Goal: Information Seeking & Learning: Check status

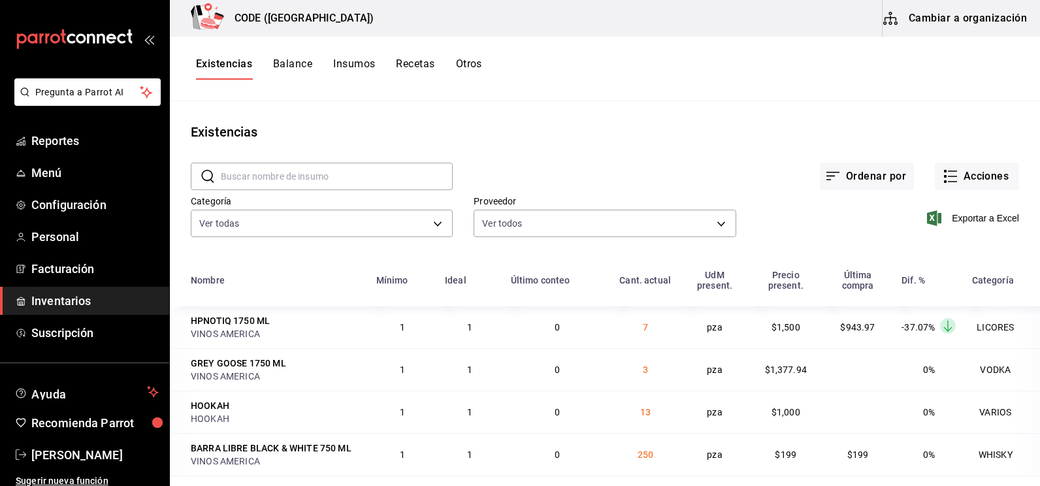
click at [286, 66] on button "Balance" at bounding box center [292, 68] width 39 height 22
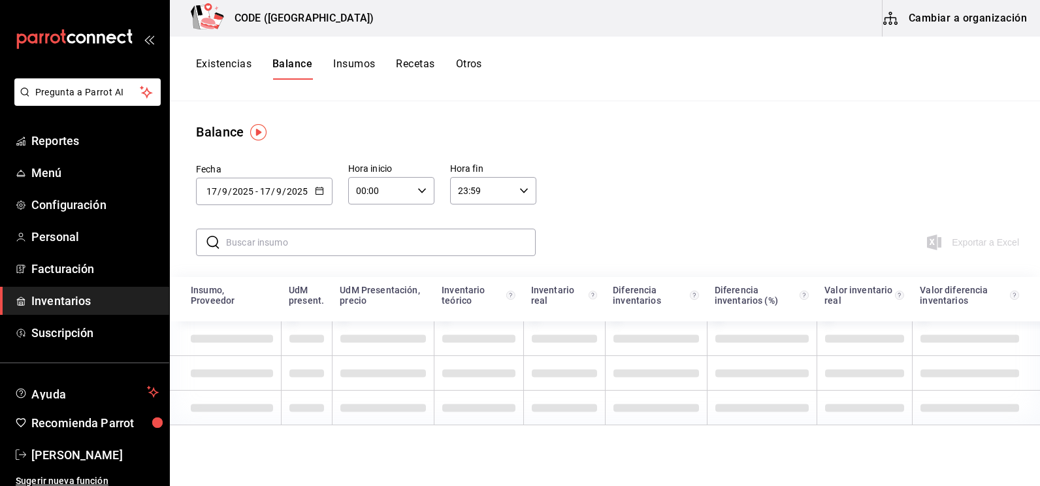
click at [235, 67] on button "Existencias" at bounding box center [224, 68] width 56 height 22
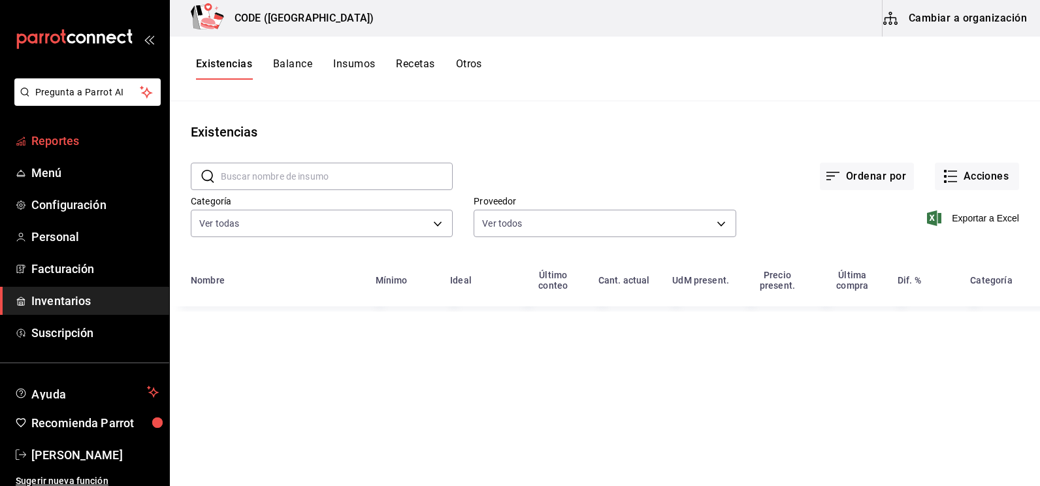
click at [67, 145] on span "Reportes" at bounding box center [94, 141] width 127 height 18
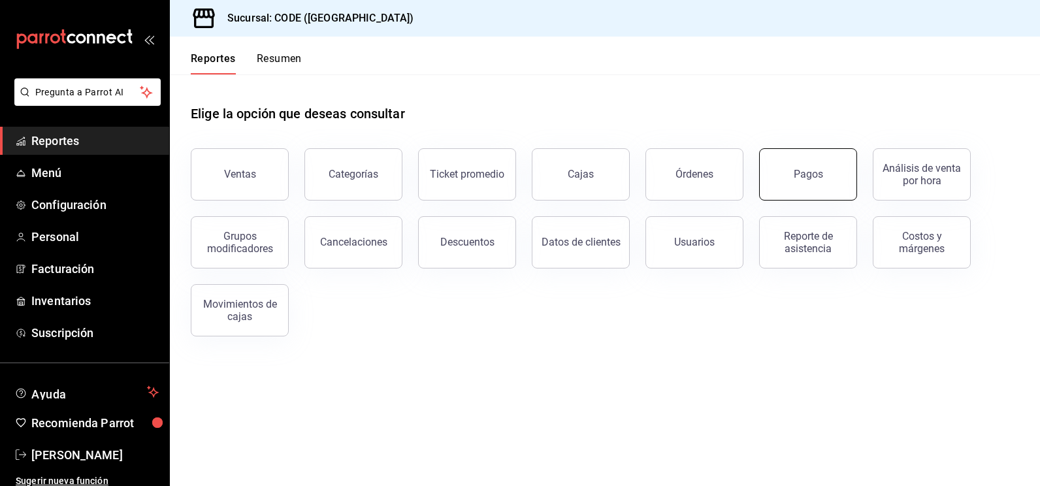
click at [829, 176] on button "Pagos" at bounding box center [808, 174] width 98 height 52
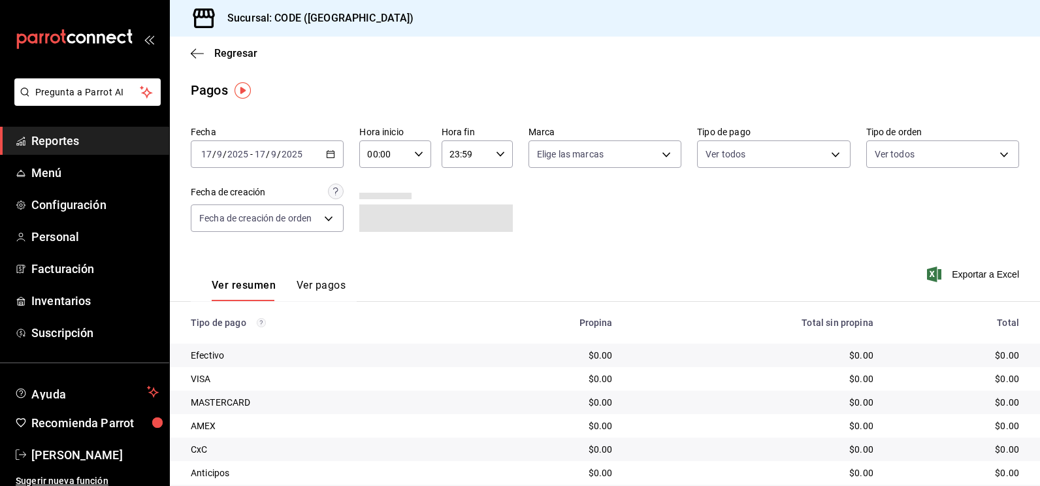
click at [285, 151] on input "2025" at bounding box center [292, 154] width 22 height 10
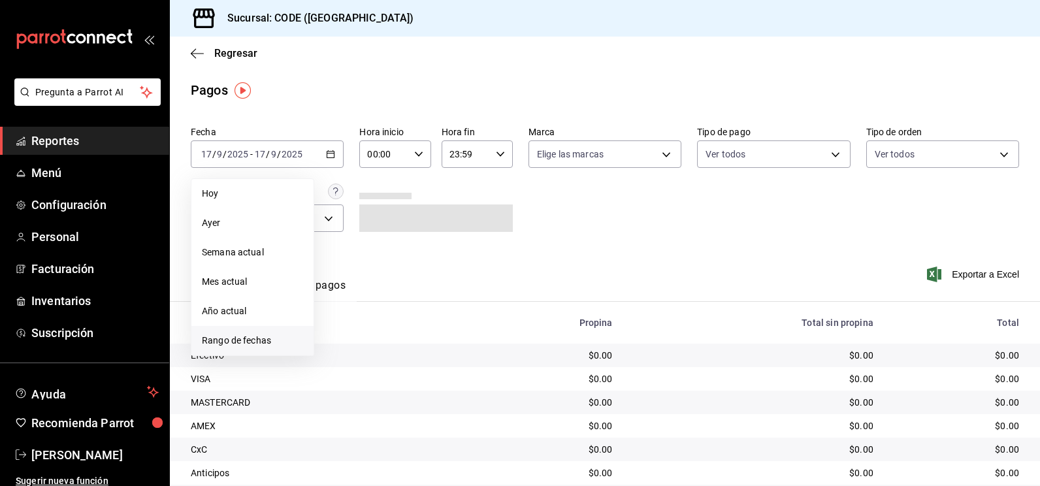
click at [243, 334] on span "Rango de fechas" at bounding box center [252, 341] width 101 height 14
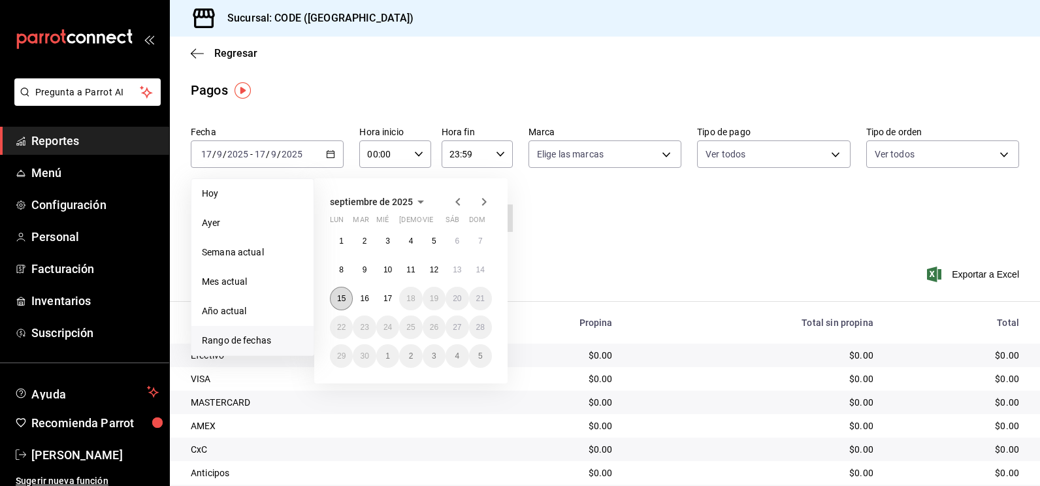
click at [340, 296] on abbr "15" at bounding box center [341, 298] width 8 height 9
drag, startPoint x: 366, startPoint y: 297, endPoint x: 375, endPoint y: 297, distance: 9.1
click at [367, 297] on abbr "16" at bounding box center [364, 298] width 8 height 9
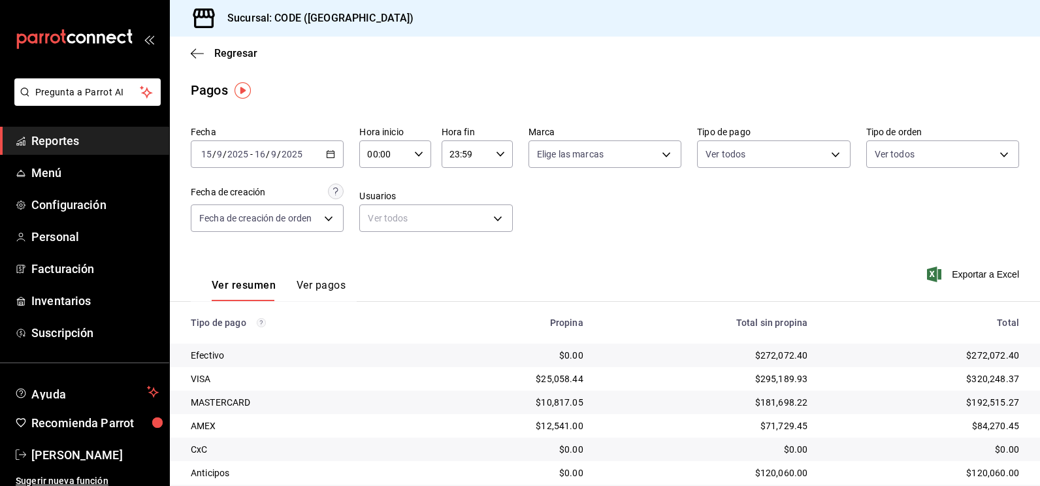
click at [418, 155] on icon "button" at bounding box center [418, 154] width 9 height 9
click at [380, 197] on span "21" at bounding box center [375, 198] width 14 height 10
type input "21:00"
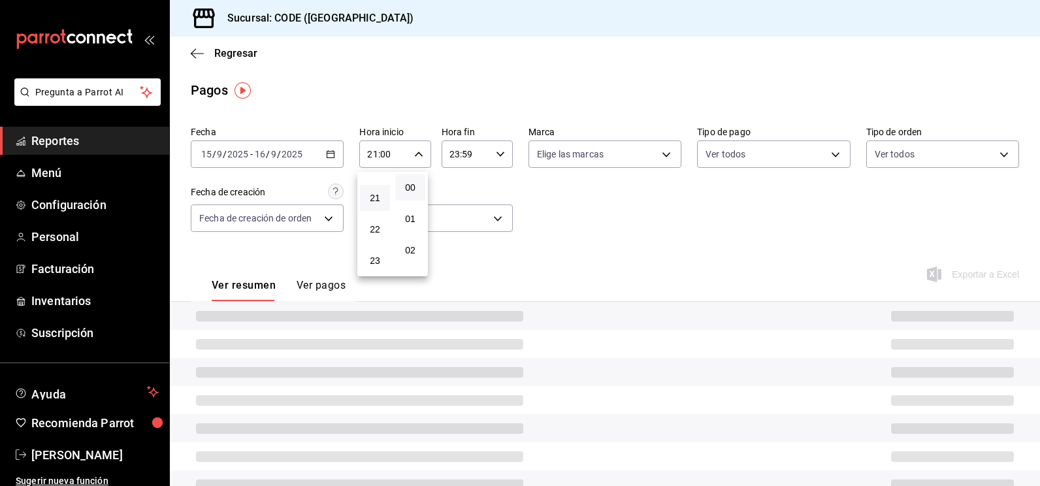
click at [563, 191] on div at bounding box center [520, 243] width 1040 height 486
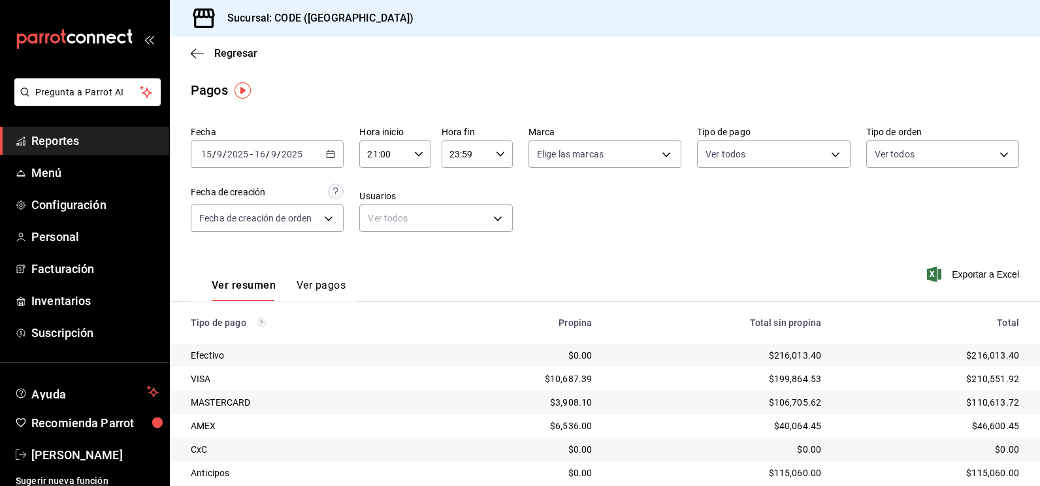
click at [497, 153] on icon "button" at bounding box center [500, 154] width 9 height 9
click at [464, 249] on button "10" at bounding box center [456, 245] width 30 height 26
type input "10:59"
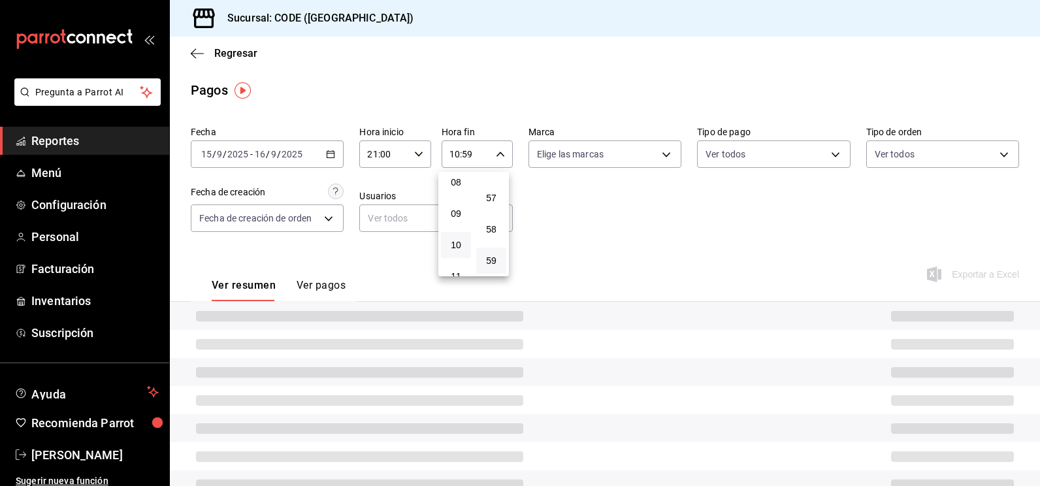
click at [618, 229] on div at bounding box center [520, 243] width 1040 height 486
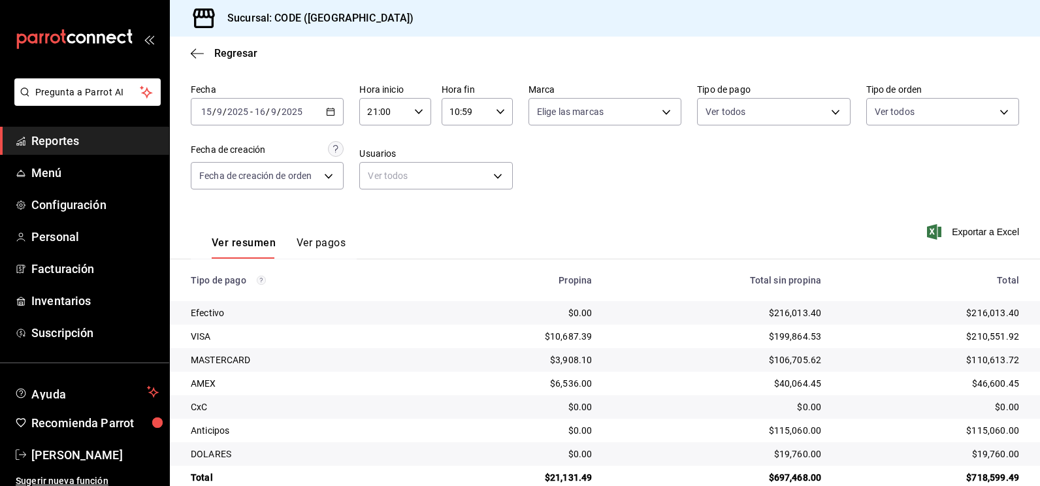
scroll to position [65, 0]
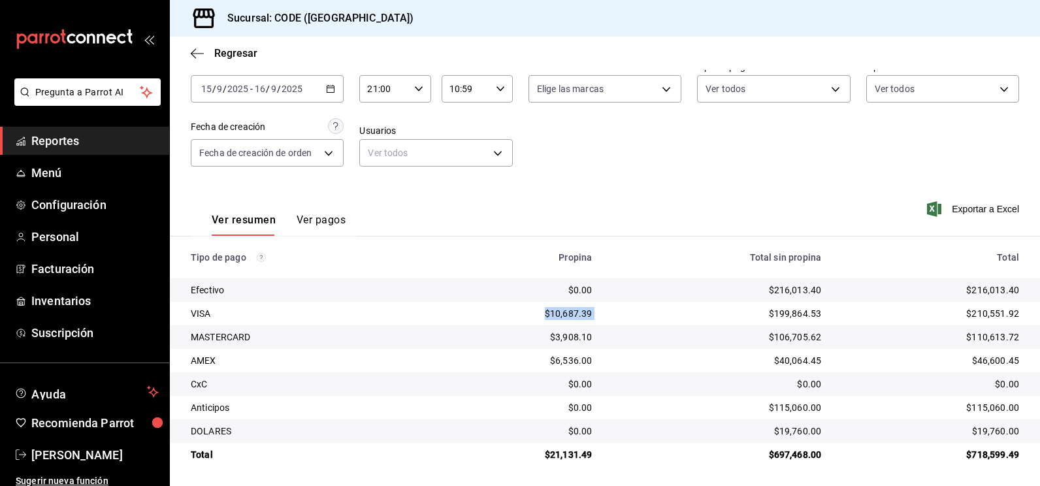
drag, startPoint x: 421, startPoint y: 310, endPoint x: 614, endPoint y: 310, distance: 192.6
click at [614, 310] on tr "VISA $10,687.39 $199,864.53 $210,551.92" at bounding box center [605, 314] width 870 height 24
drag, startPoint x: 940, startPoint y: 308, endPoint x: 1006, endPoint y: 313, distance: 66.8
click at [1006, 313] on div "$210,551.92" at bounding box center [930, 313] width 177 height 13
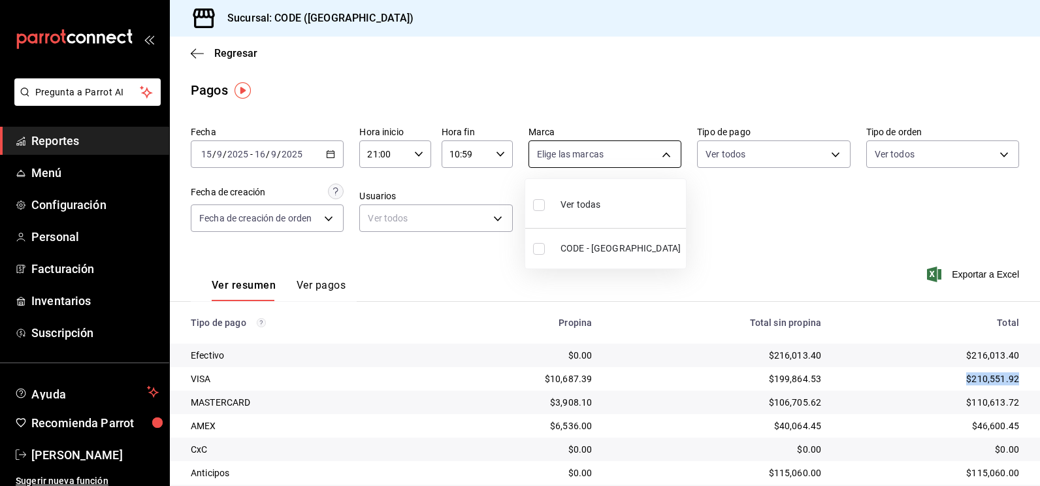
click at [631, 155] on body "Pregunta a Parrot AI Reportes Menú Configuración Personal Facturación Inventari…" at bounding box center [520, 243] width 1040 height 486
click at [545, 251] on label at bounding box center [541, 249] width 17 height 12
click at [545, 251] on input "checkbox" at bounding box center [539, 249] width 12 height 12
checkbox input "false"
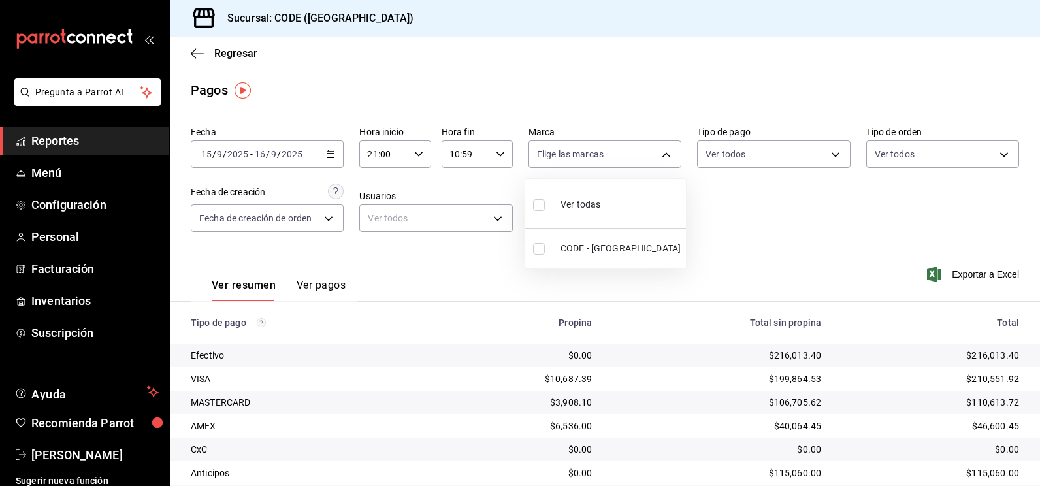
click at [540, 251] on input "checkbox" at bounding box center [539, 249] width 12 height 12
checkbox input "true"
type input "b4274379-98e3-4a61-b813-167c2f875b9b"
checkbox input "true"
click at [750, 150] on div at bounding box center [520, 243] width 1040 height 486
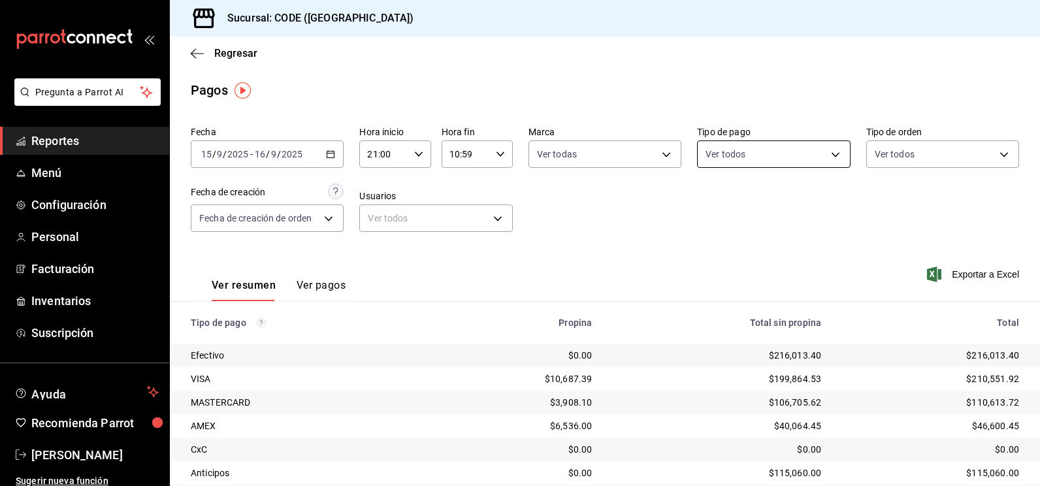
click at [748, 164] on body "Pregunta a Parrot AI Reportes Menú Configuración Personal Facturación Inventari…" at bounding box center [520, 243] width 1040 height 486
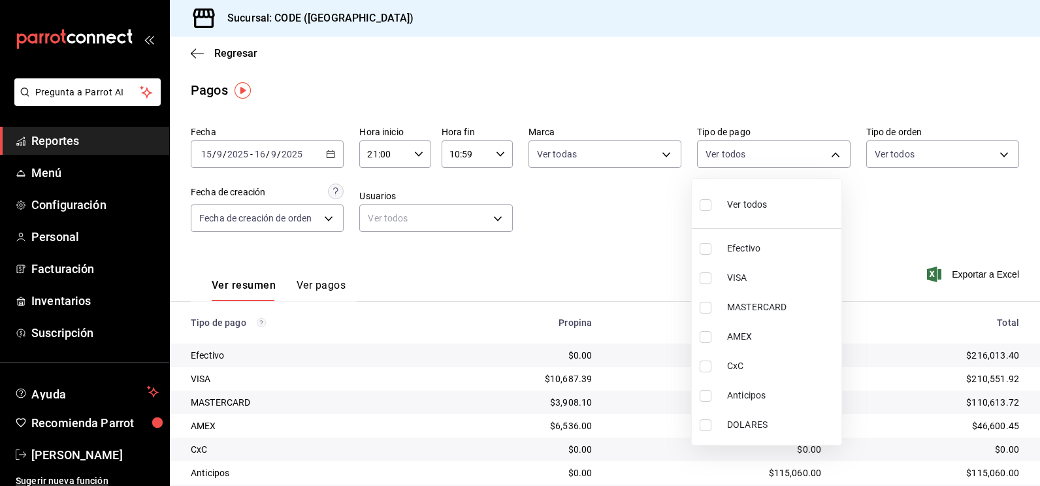
click at [705, 247] on input "checkbox" at bounding box center [705, 249] width 12 height 12
checkbox input "true"
type input "8fb8da83-d67b-49a1-aeb2-d31f79b52a7c"
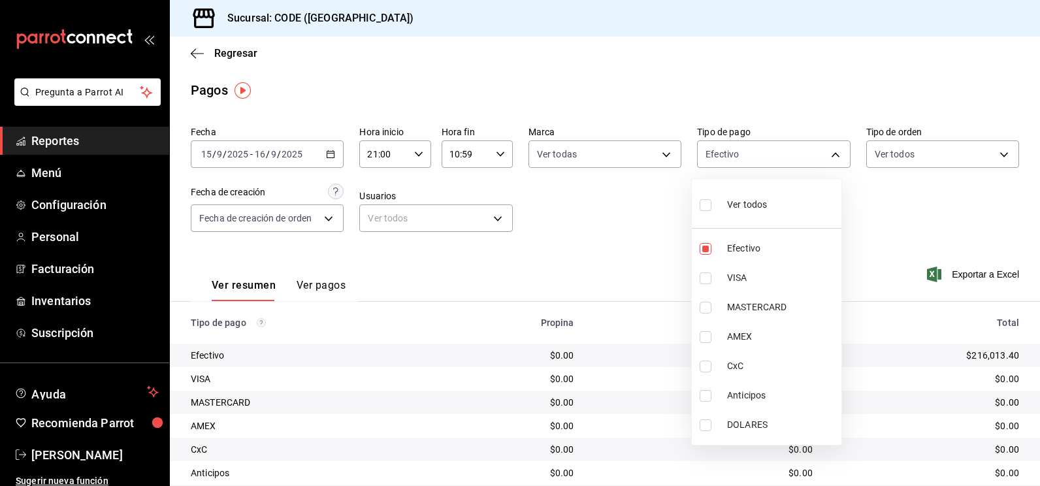
click at [612, 273] on div at bounding box center [520, 243] width 1040 height 486
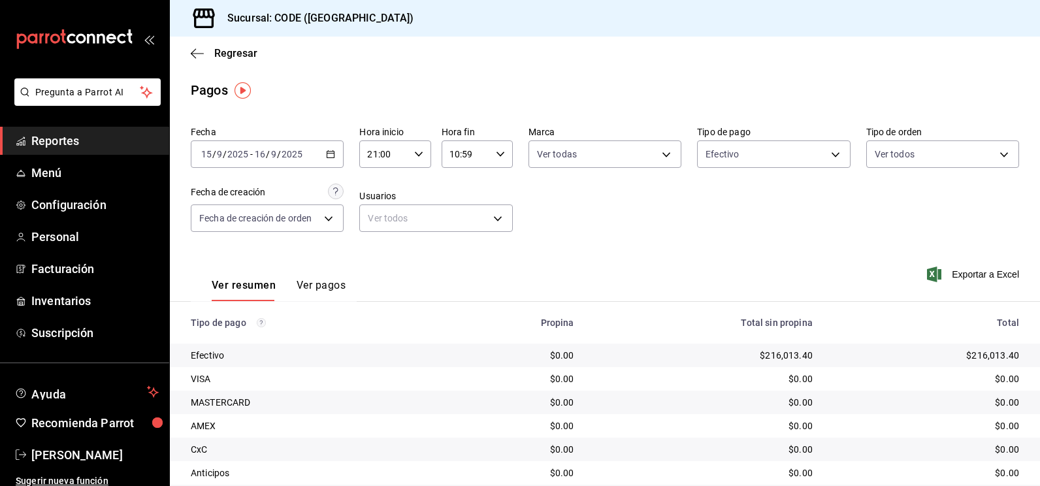
click at [332, 145] on div "[DATE] [DATE] - [DATE] [DATE]" at bounding box center [267, 153] width 153 height 27
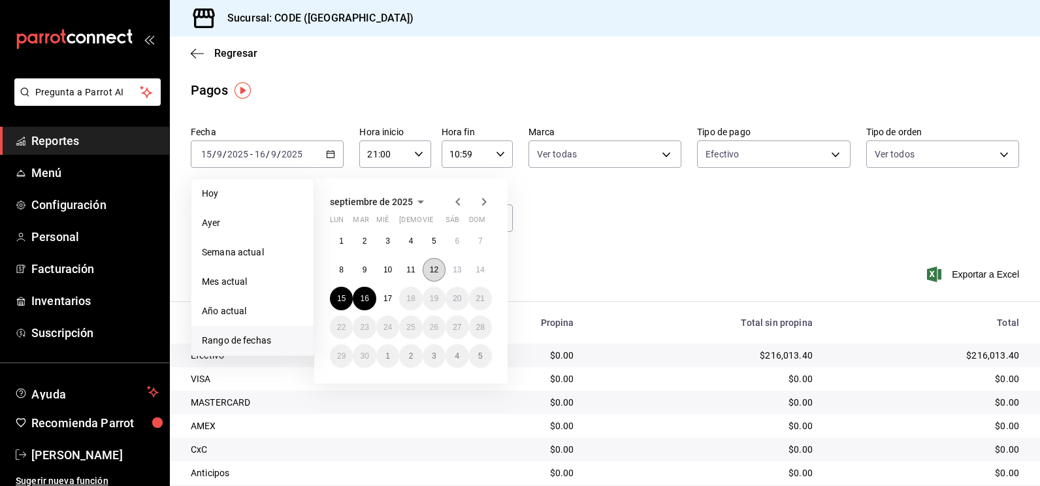
click at [442, 272] on button "12" at bounding box center [433, 270] width 23 height 24
click at [464, 273] on button "13" at bounding box center [456, 270] width 23 height 24
type input "00:00"
type input "23:59"
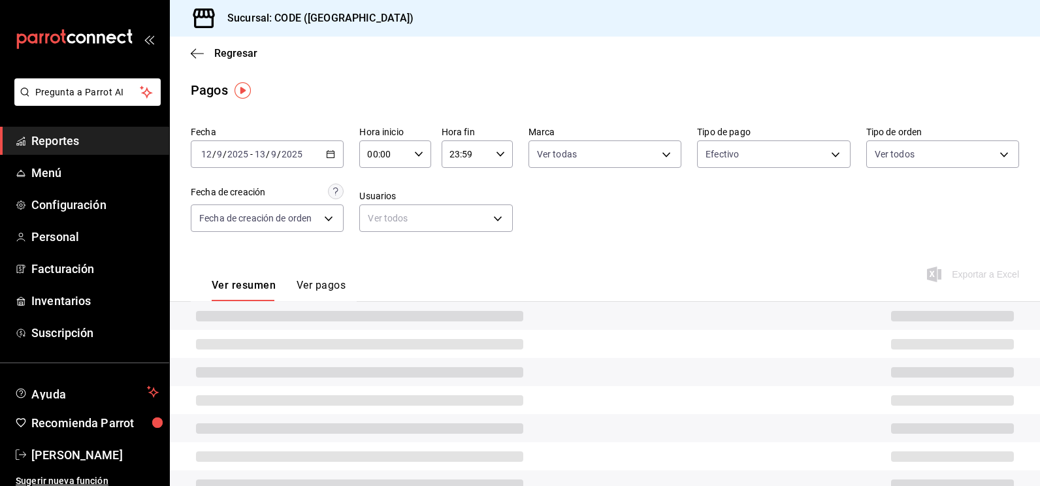
click at [471, 232] on div "Fecha [DATE] [DATE] - [DATE] [DATE] Hora inicio 00:00 Hora inicio Hora fin 23:5…" at bounding box center [605, 184] width 828 height 127
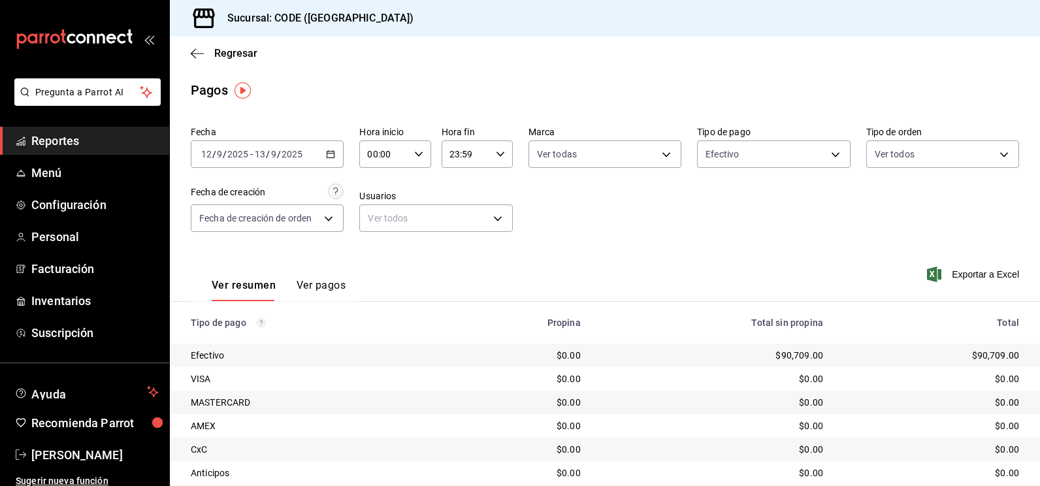
click at [418, 155] on icon "button" at bounding box center [418, 154] width 9 height 9
click at [370, 237] on span "10" at bounding box center [375, 239] width 14 height 10
click at [379, 200] on span "21" at bounding box center [375, 198] width 14 height 10
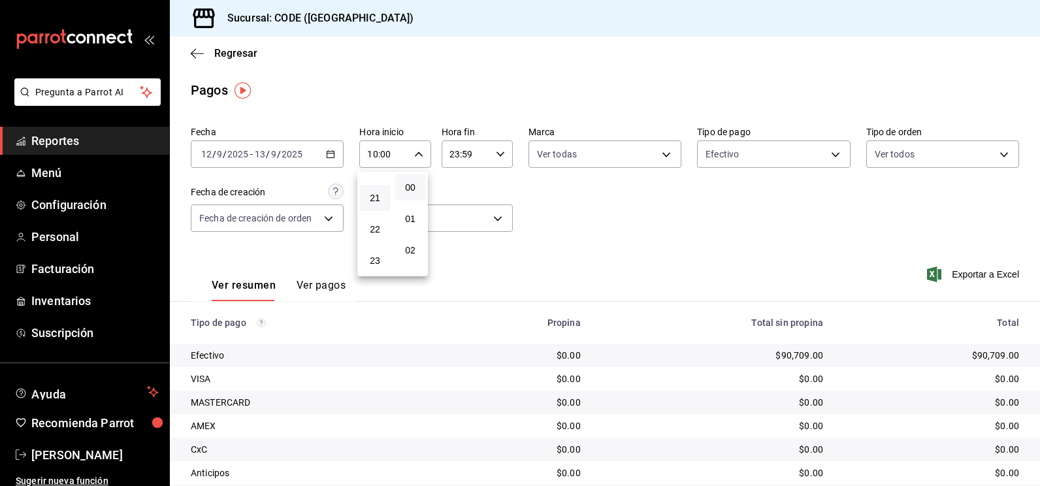
type input "21:00"
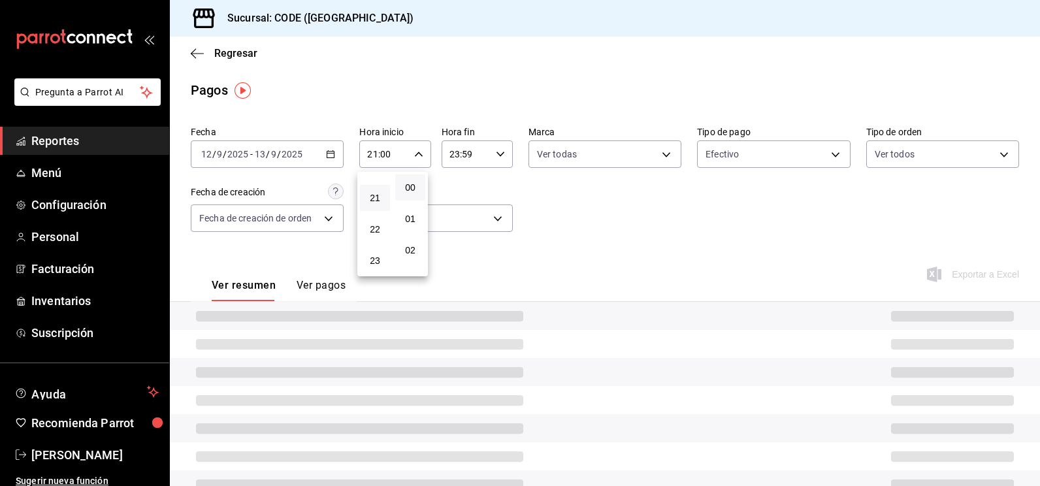
click at [535, 189] on div at bounding box center [520, 243] width 1040 height 486
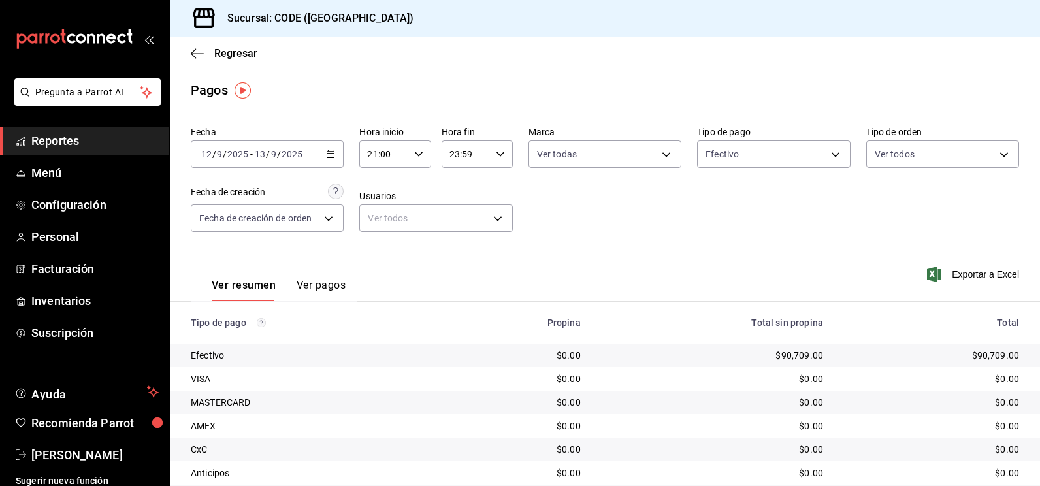
click at [498, 154] on \(Stroke\) "button" at bounding box center [500, 153] width 8 height 5
click at [460, 246] on span "10" at bounding box center [456, 245] width 14 height 10
type input "10:59"
click at [611, 232] on div at bounding box center [520, 243] width 1040 height 486
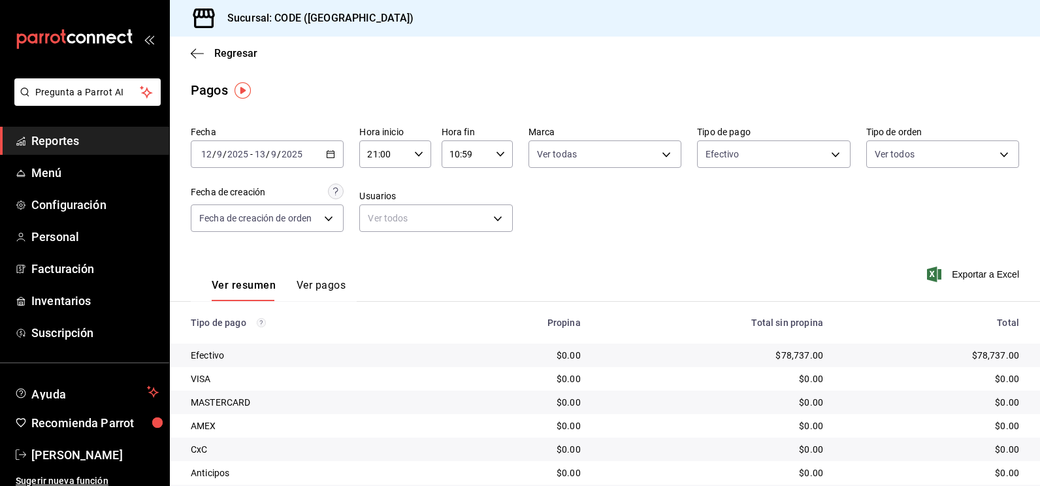
click at [317, 153] on div "[DATE] [DATE] - [DATE] [DATE]" at bounding box center [267, 153] width 153 height 27
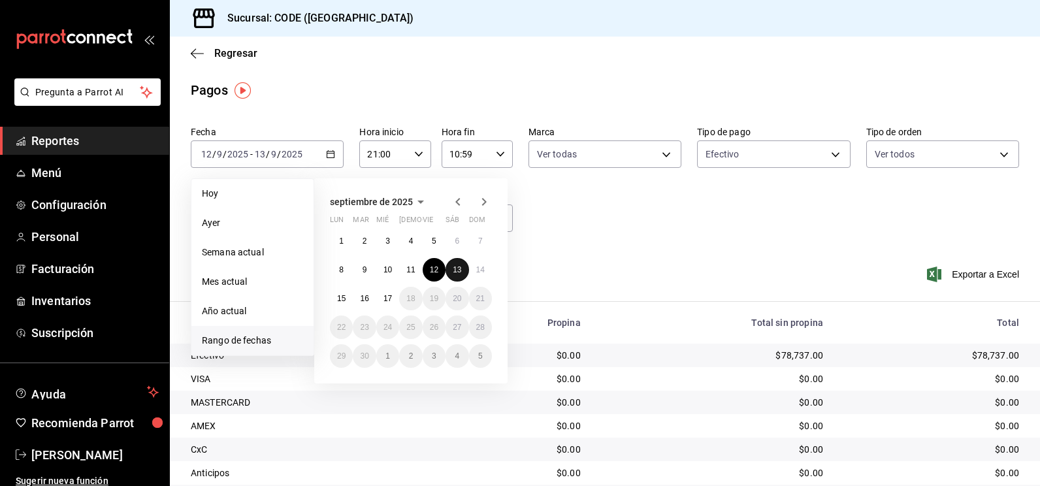
click at [454, 270] on abbr "13" at bounding box center [457, 269] width 8 height 9
click at [476, 267] on abbr "14" at bounding box center [480, 269] width 8 height 9
type input "00:00"
type input "23:59"
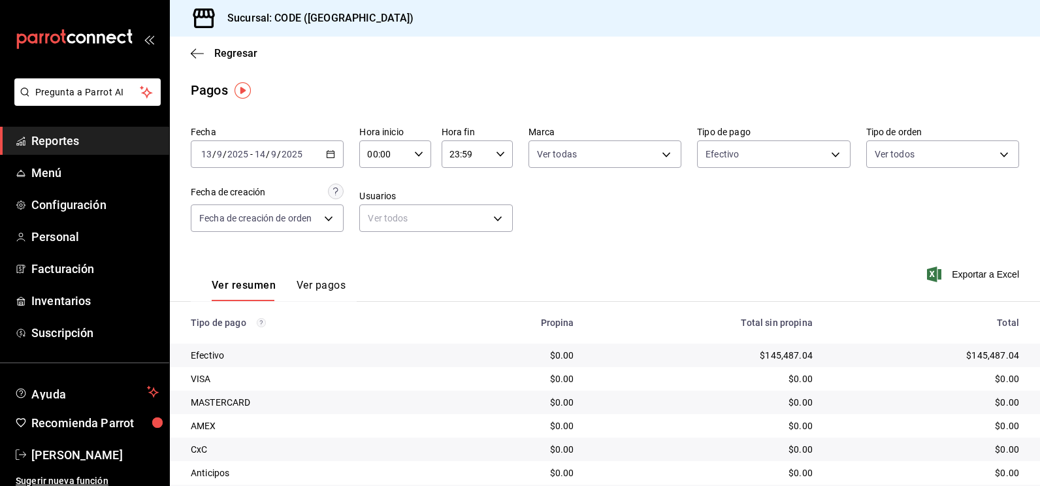
drag, startPoint x: 557, startPoint y: 232, endPoint x: 544, endPoint y: 212, distance: 24.1
click at [558, 231] on div "Fecha [DATE] [DATE] - [DATE] [DATE] Hora inicio 00:00 Hora inicio Hora fin 23:5…" at bounding box center [605, 184] width 828 height 127
click at [419, 155] on icon "button" at bounding box center [418, 154] width 9 height 9
click at [374, 254] on span "21" at bounding box center [375, 258] width 14 height 10
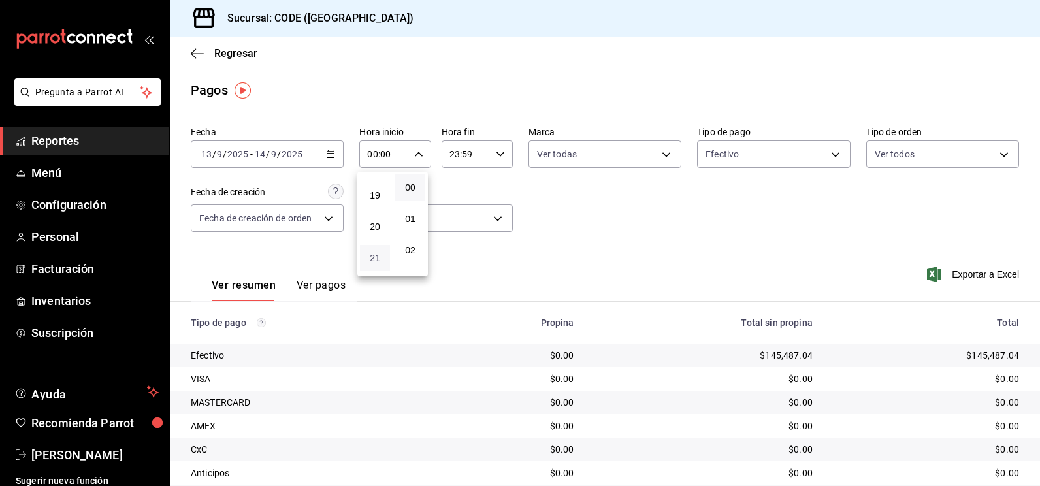
type input "21:00"
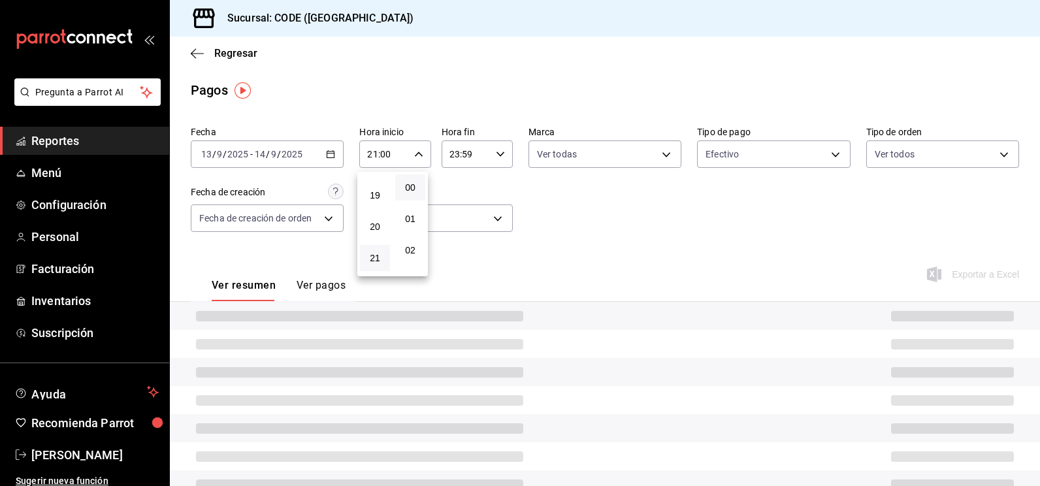
click at [526, 189] on div at bounding box center [520, 243] width 1040 height 486
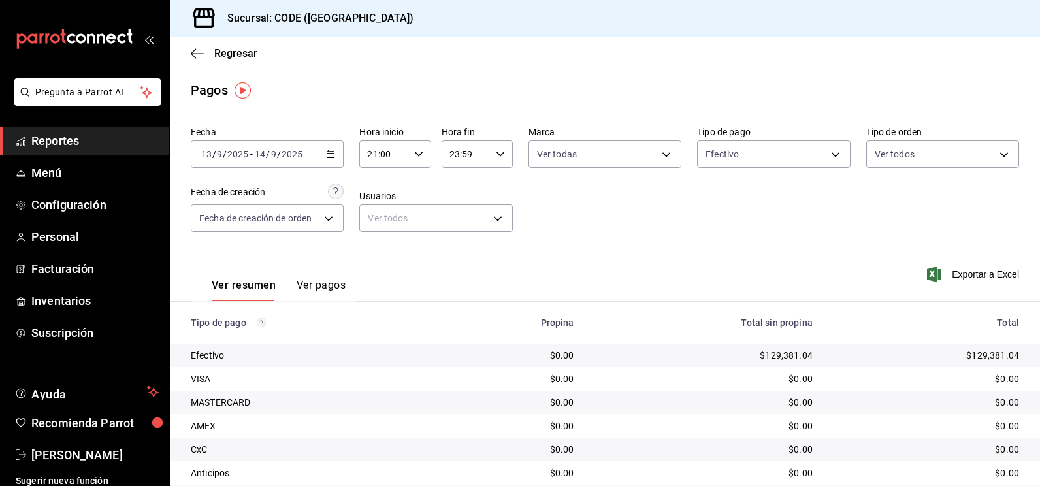
click at [501, 159] on div "23:59 Hora fin" at bounding box center [476, 153] width 71 height 27
click at [459, 217] on button "11" at bounding box center [456, 211] width 30 height 26
type input "11:59"
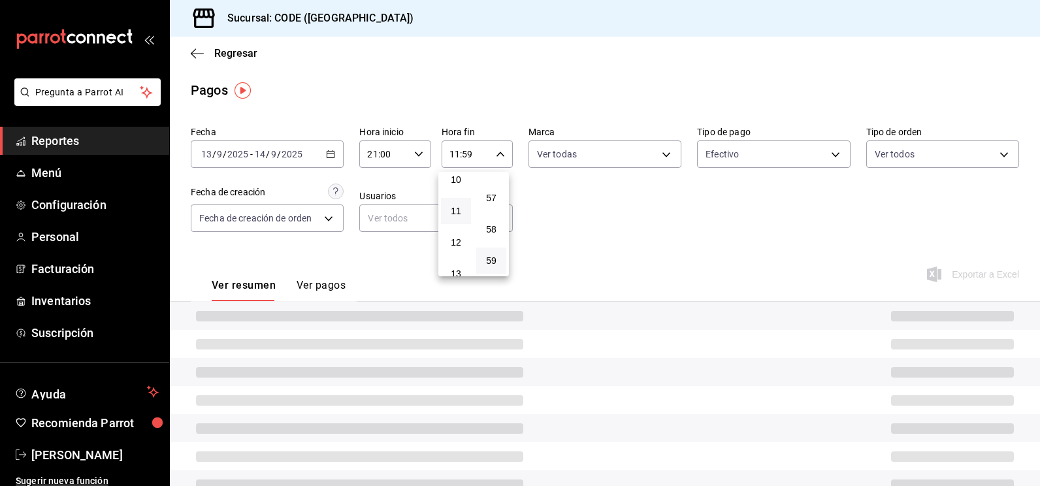
click at [548, 208] on div at bounding box center [520, 243] width 1040 height 486
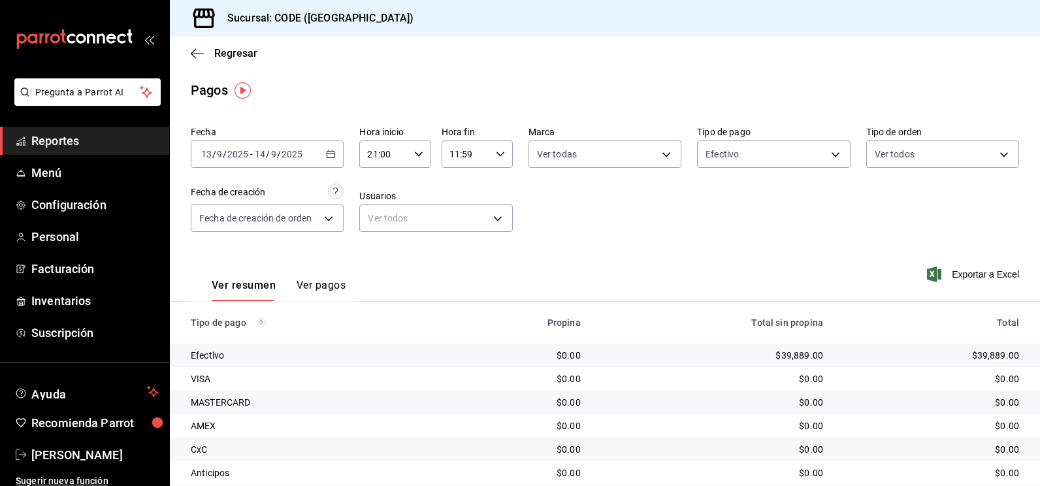
click at [595, 207] on div "Fecha [DATE] [DATE] - [DATE] [DATE] Hora inicio 21:00 Hora inicio Hora fin 11:5…" at bounding box center [605, 184] width 828 height 127
click at [646, 156] on body "Pregunta a Parrot AI Reportes Menú Configuración Personal Facturación Inventari…" at bounding box center [520, 243] width 1040 height 486
click at [715, 193] on div at bounding box center [520, 243] width 1040 height 486
click at [737, 159] on body "Pregunta a Parrot AI Reportes Menú Configuración Personal Facturación Inventari…" at bounding box center [520, 243] width 1040 height 486
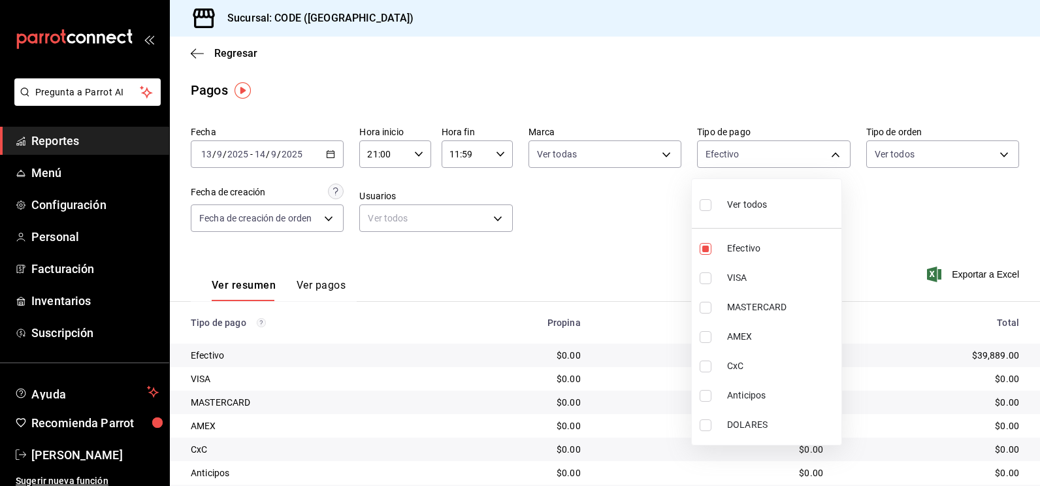
click at [662, 236] on div at bounding box center [520, 243] width 1040 height 486
click at [757, 149] on body "Pregunta a Parrot AI Reportes Menú Configuración Personal Facturación Inventari…" at bounding box center [520, 243] width 1040 height 486
click at [720, 208] on div "Ver todos" at bounding box center [732, 203] width 67 height 28
type input "8fb8da83-d67b-49a1-aeb2-d31f79b52a7c,08af77c5-c2a1-42fa-9072-e9c7130e944b,f991f…"
checkbox input "true"
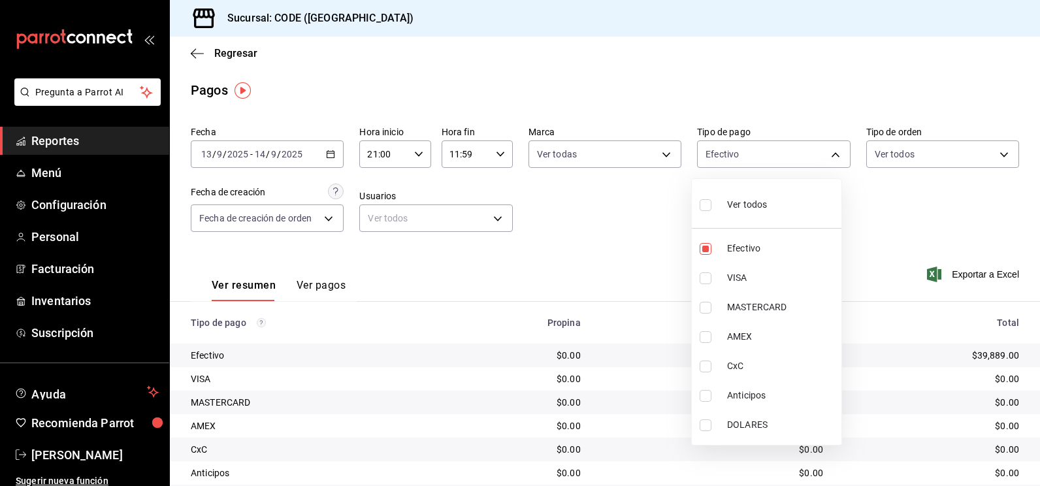
checkbox input "true"
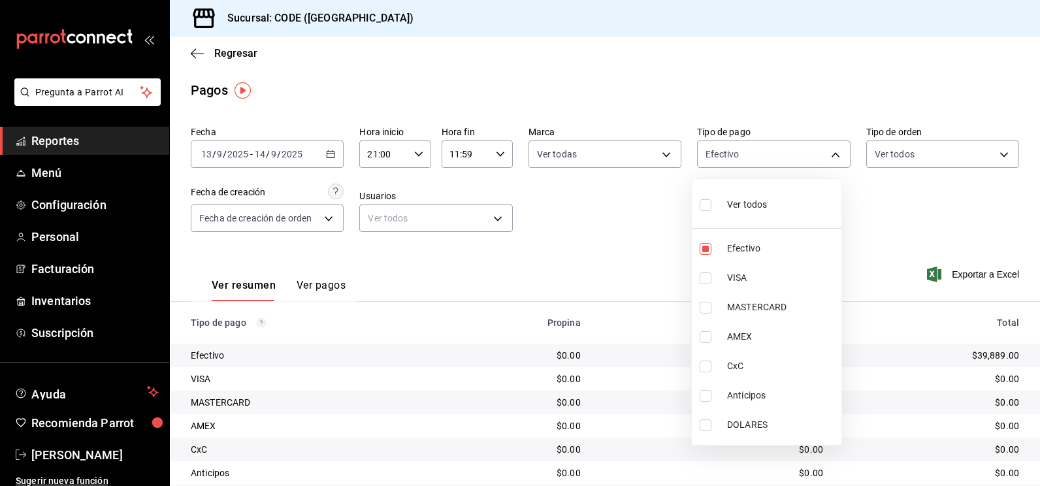
checkbox input "true"
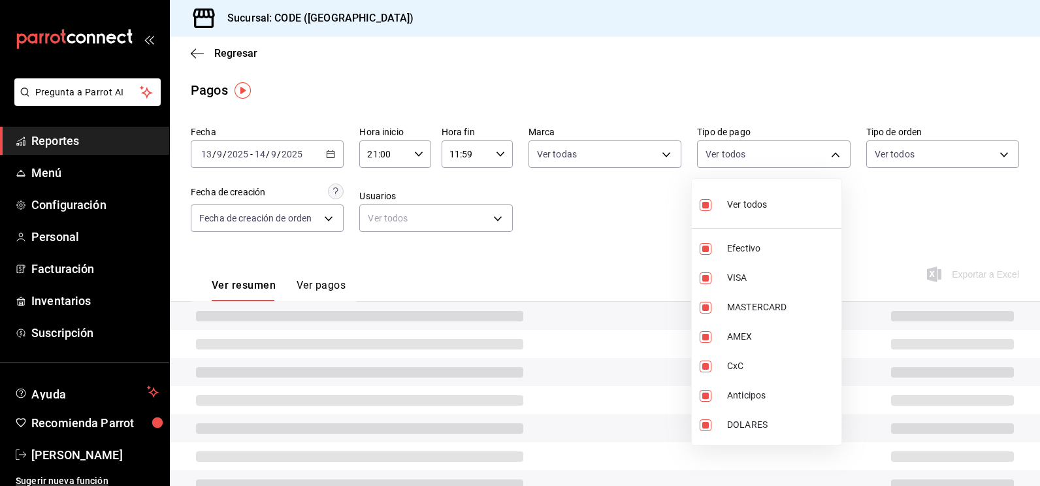
click at [617, 249] on div at bounding box center [520, 243] width 1040 height 486
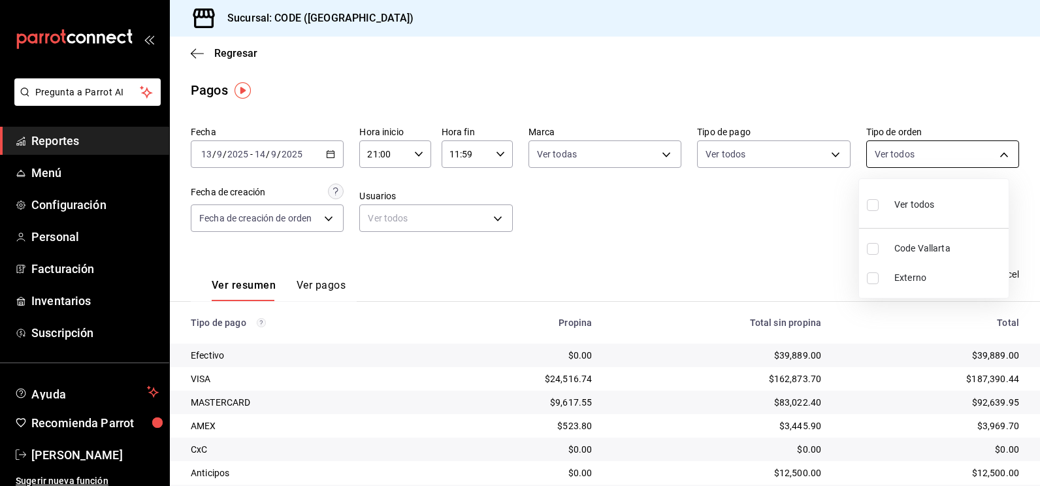
click at [898, 156] on body "Pregunta a Parrot AI Reportes Menú Configuración Personal Facturación Inventari…" at bounding box center [520, 243] width 1040 height 486
click at [870, 207] on input "checkbox" at bounding box center [872, 205] width 12 height 12
checkbox input "true"
type input "5e044743-194e-4ac1-a373-21a517007421,EXTERNAL"
checkbox input "true"
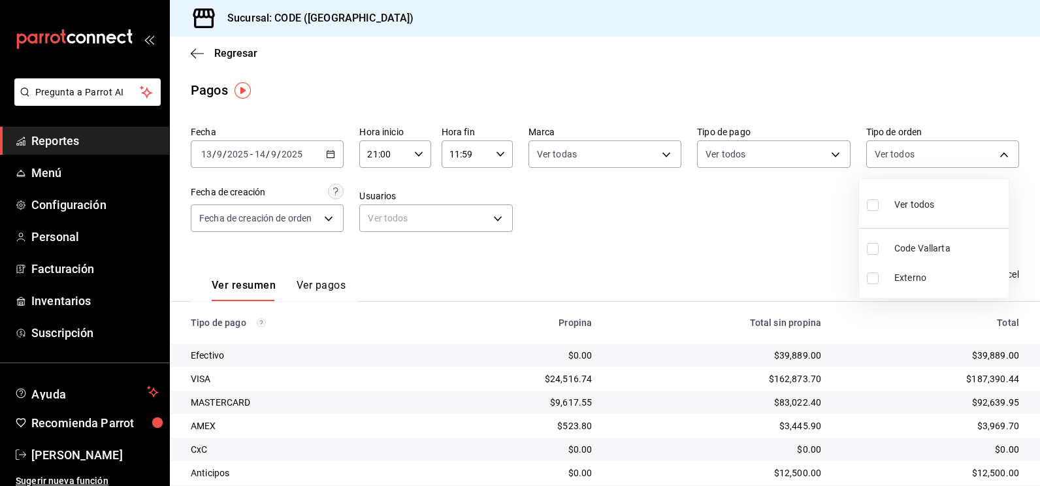
checkbox input "true"
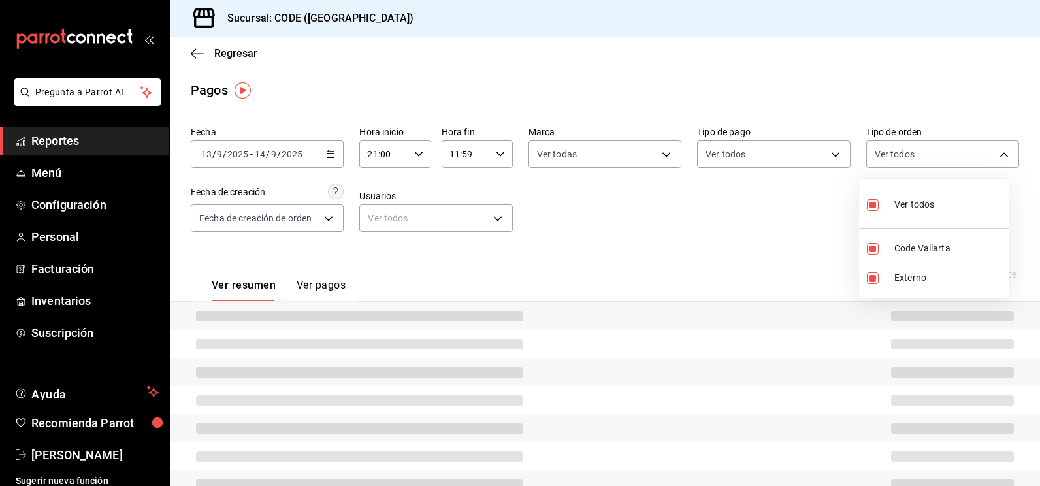
click at [740, 244] on div at bounding box center [520, 243] width 1040 height 486
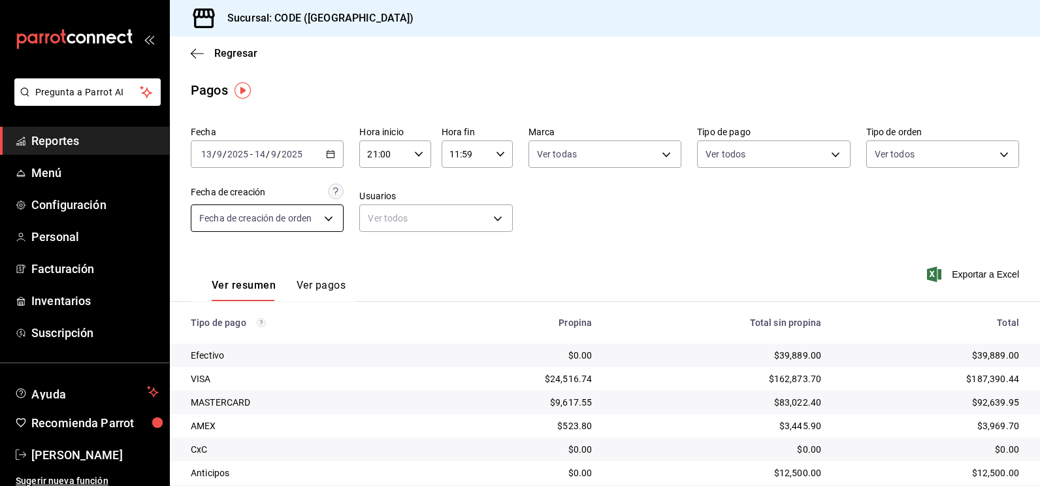
click at [319, 221] on body "Pregunta a Parrot AI Reportes Menú Configuración Personal Facturación Inventari…" at bounding box center [520, 243] width 1040 height 486
click at [595, 249] on div at bounding box center [520, 243] width 1040 height 486
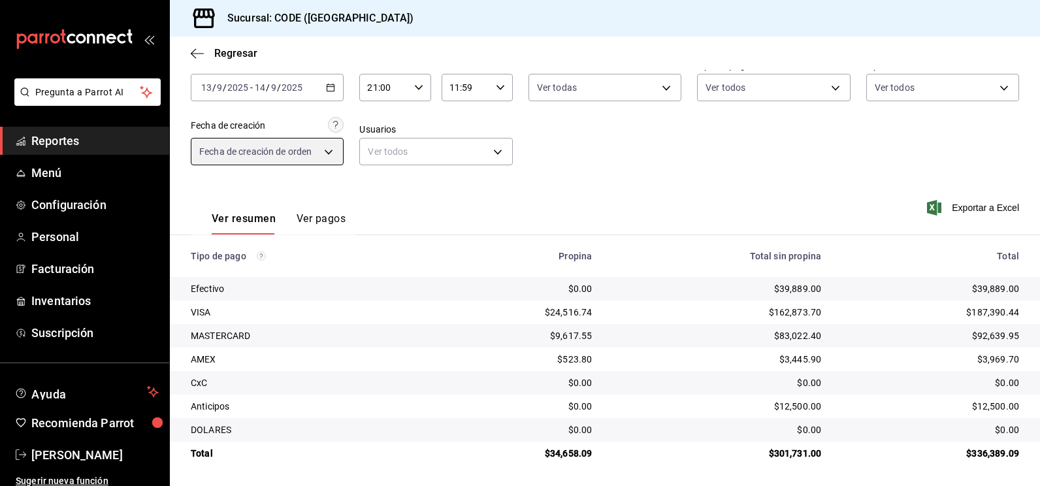
scroll to position [67, 0]
click at [761, 460] on td "$301,731.00" at bounding box center [716, 453] width 229 height 24
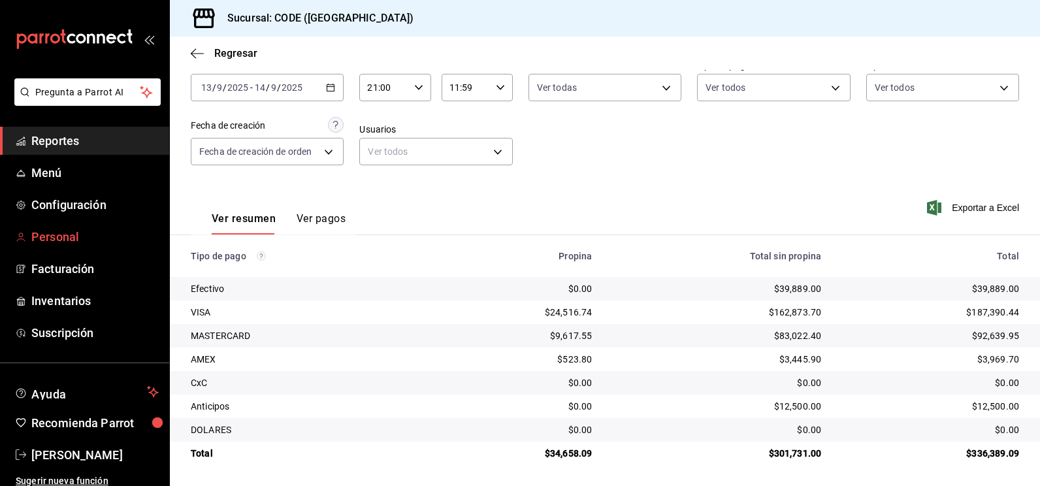
click at [63, 234] on span "Personal" at bounding box center [94, 237] width 127 height 18
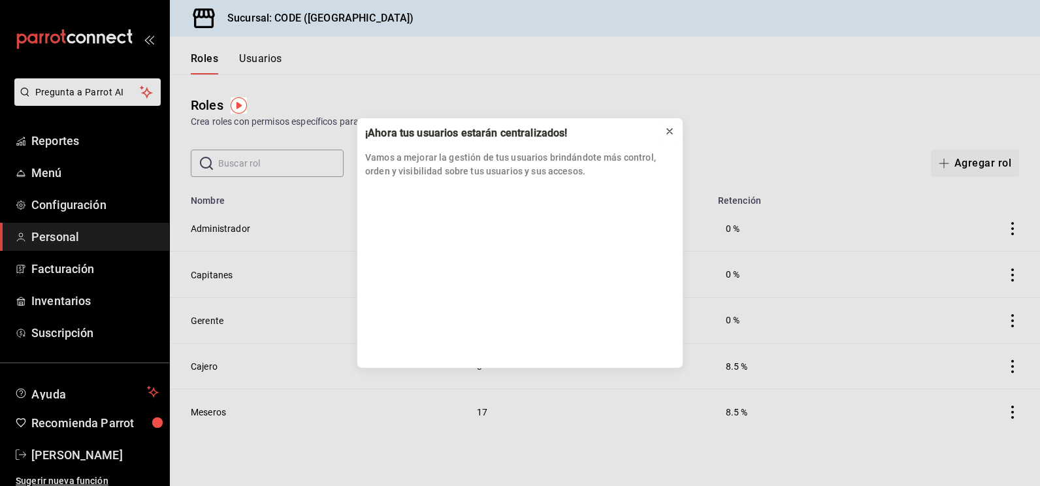
click at [669, 129] on icon at bounding box center [669, 131] width 10 height 10
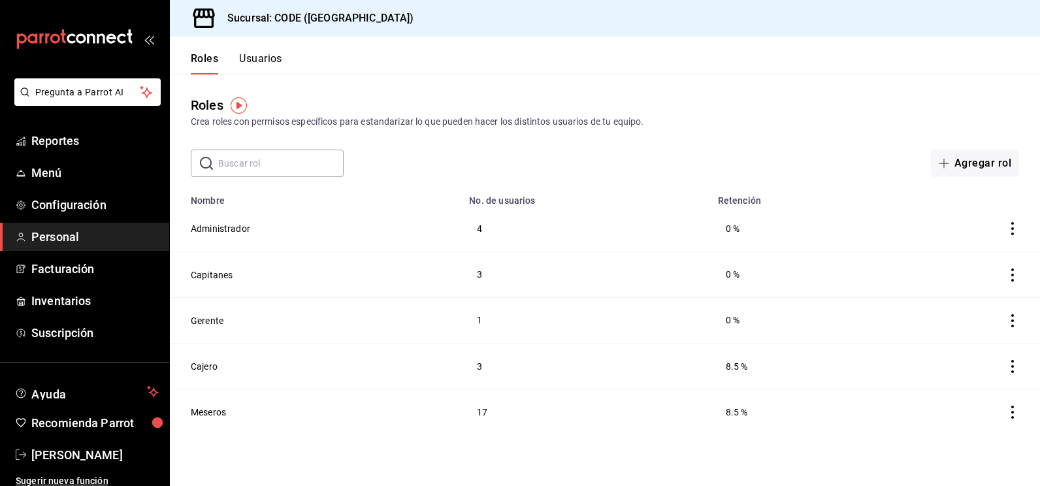
click at [263, 58] on button "Usuarios" at bounding box center [260, 63] width 43 height 22
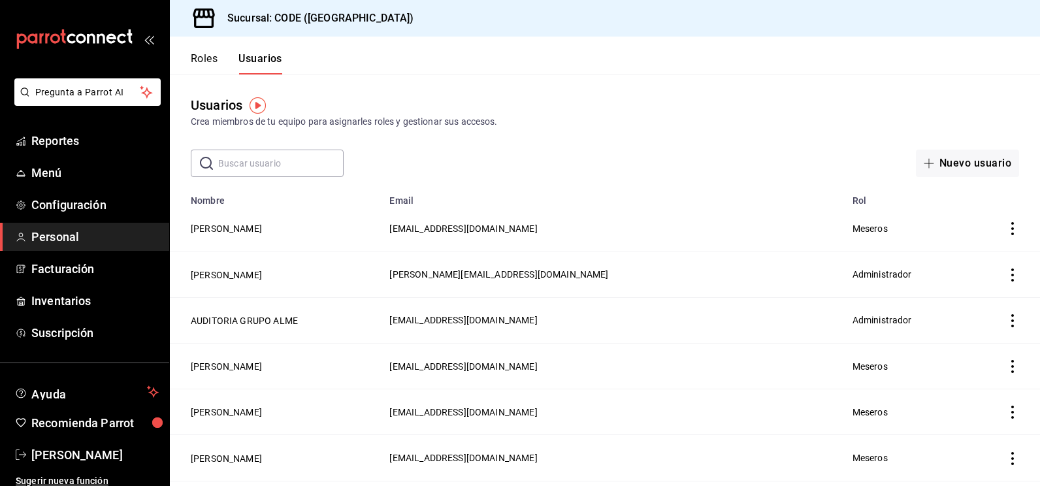
click at [206, 57] on button "Roles" at bounding box center [204, 63] width 27 height 22
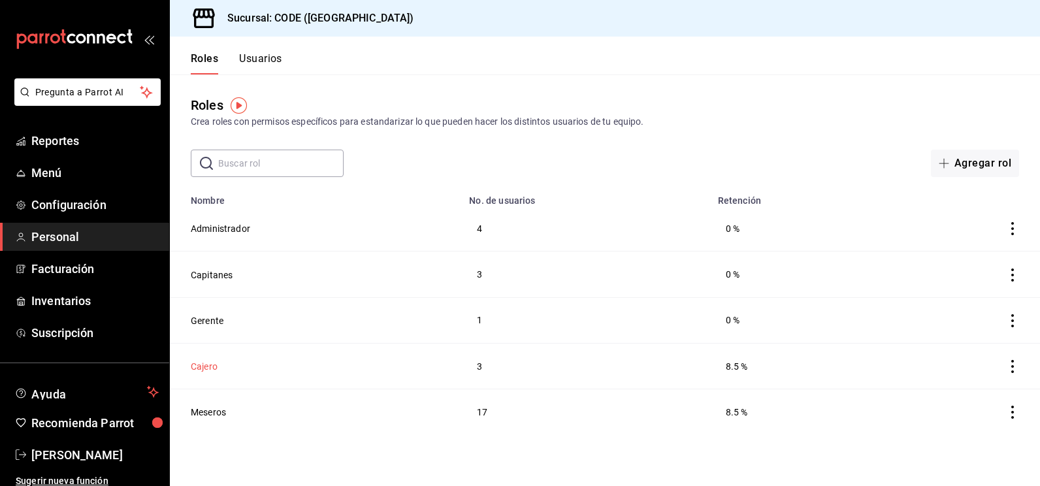
click at [202, 360] on button "Cajero" at bounding box center [204, 366] width 27 height 13
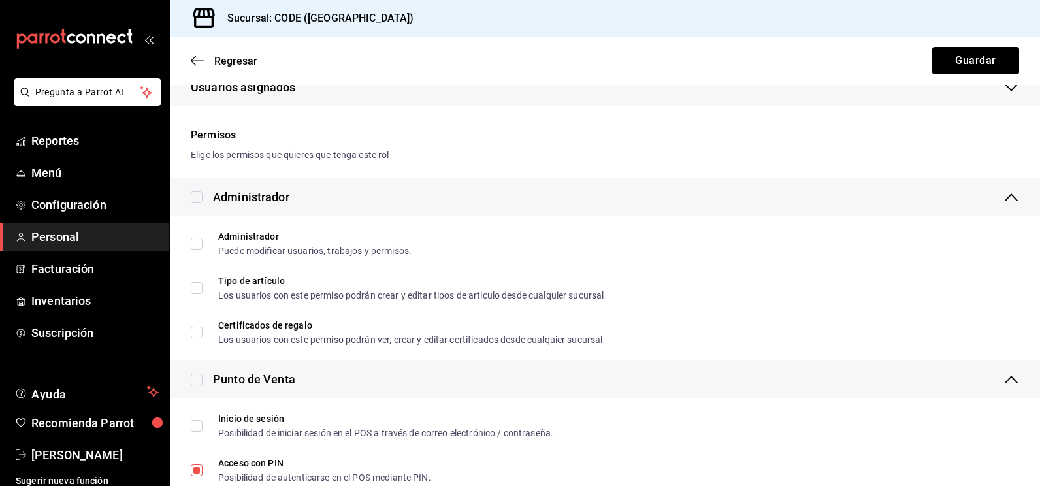
scroll to position [326, 0]
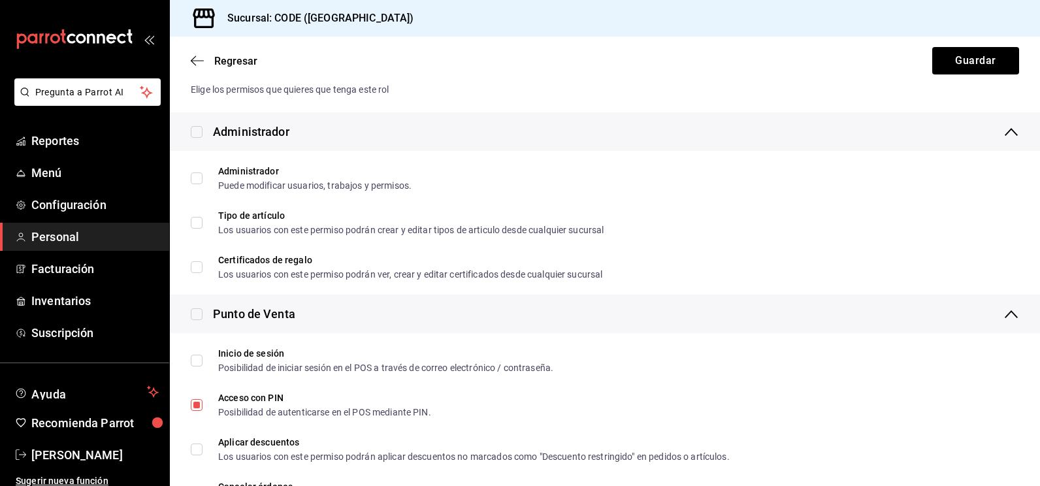
click at [1008, 127] on icon at bounding box center [1011, 132] width 16 height 16
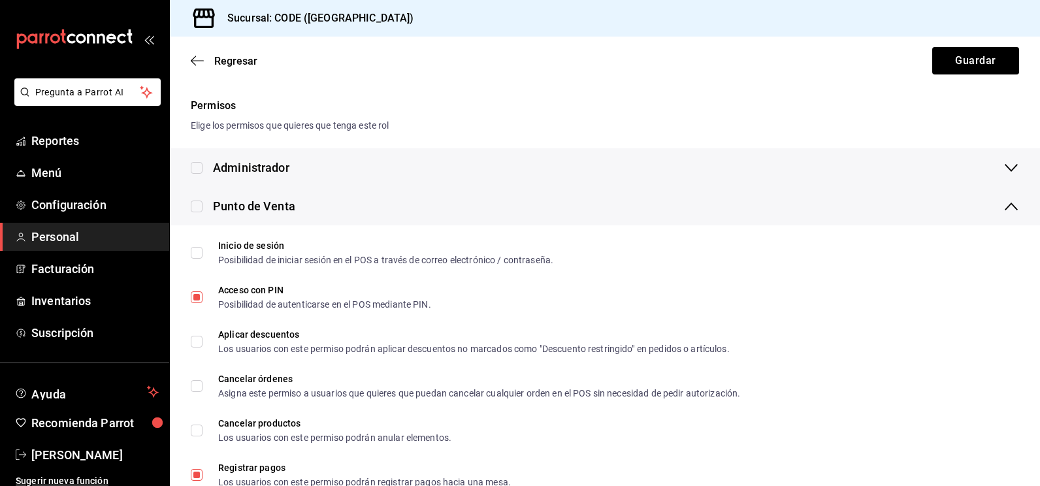
scroll to position [261, 0]
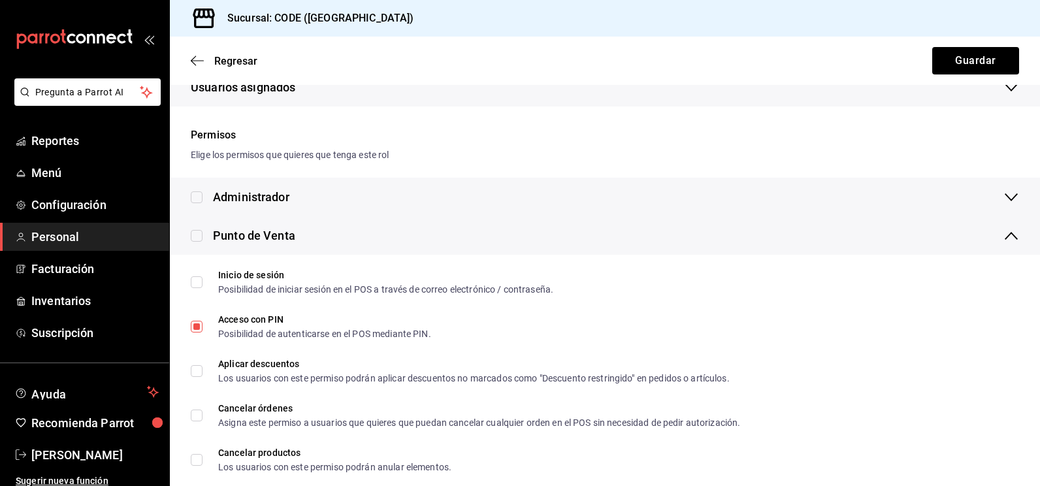
click at [1002, 245] on div "Punto de Venta" at bounding box center [605, 235] width 870 height 39
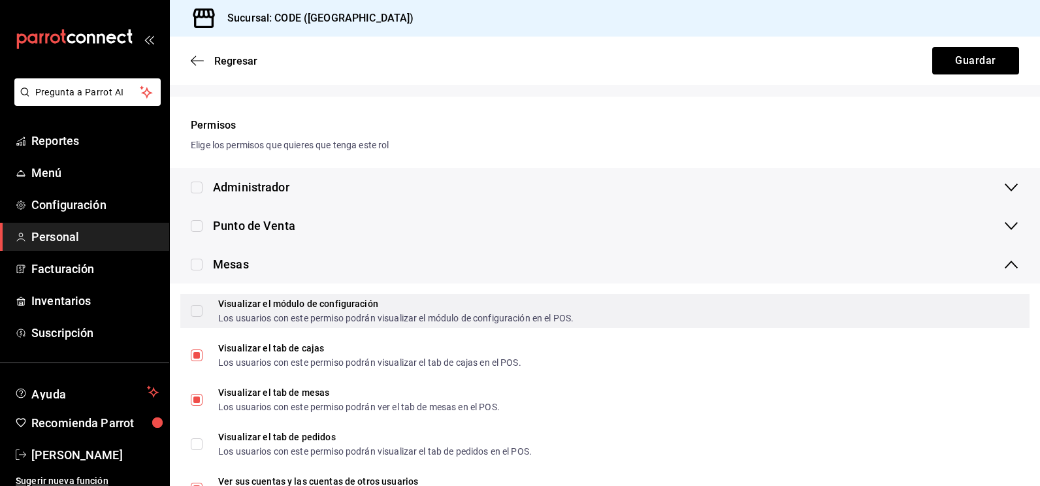
scroll to position [234, 0]
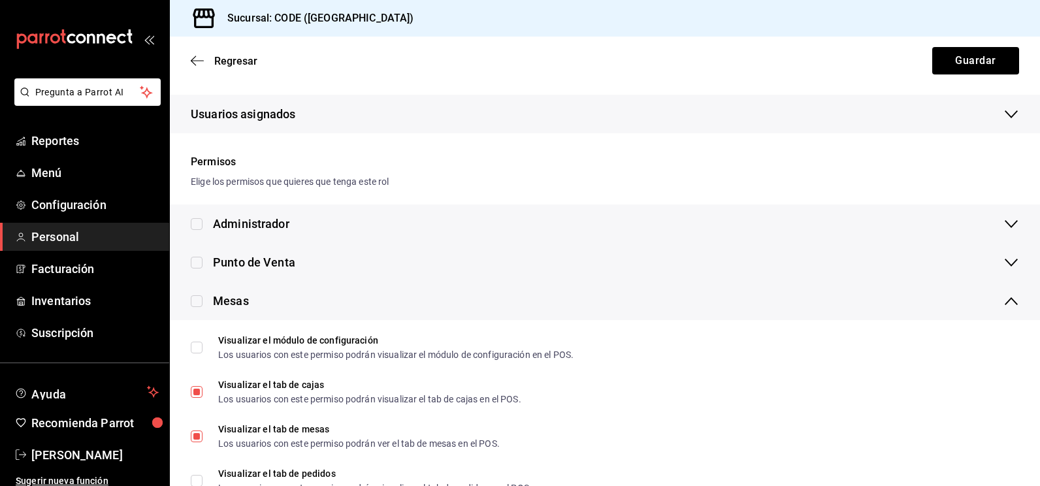
click at [1003, 301] on icon at bounding box center [1011, 301] width 16 height 16
